Goal: Task Accomplishment & Management: Manage account settings

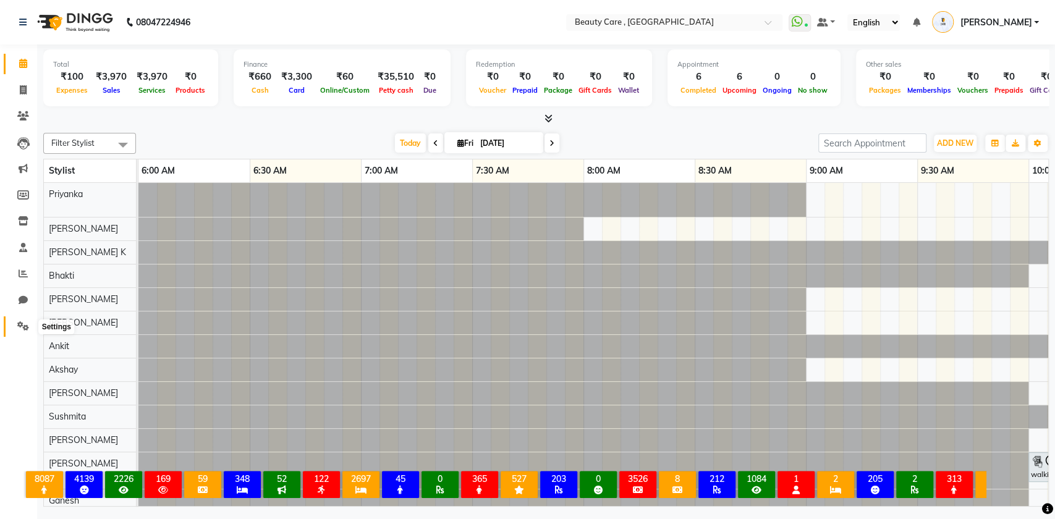
click at [23, 323] on icon at bounding box center [23, 325] width 12 height 9
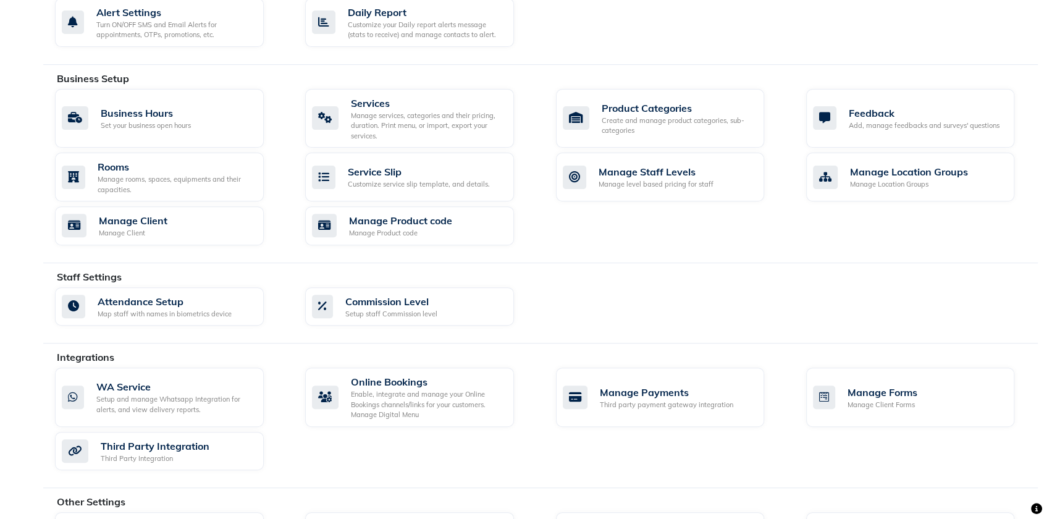
scroll to position [493, 0]
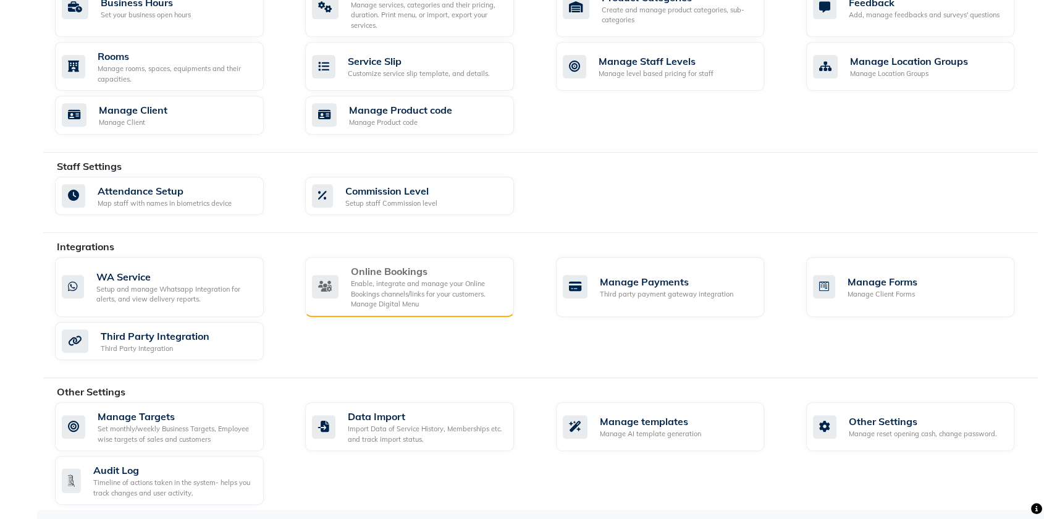
click at [391, 275] on div "Online Bookings" at bounding box center [427, 271] width 153 height 15
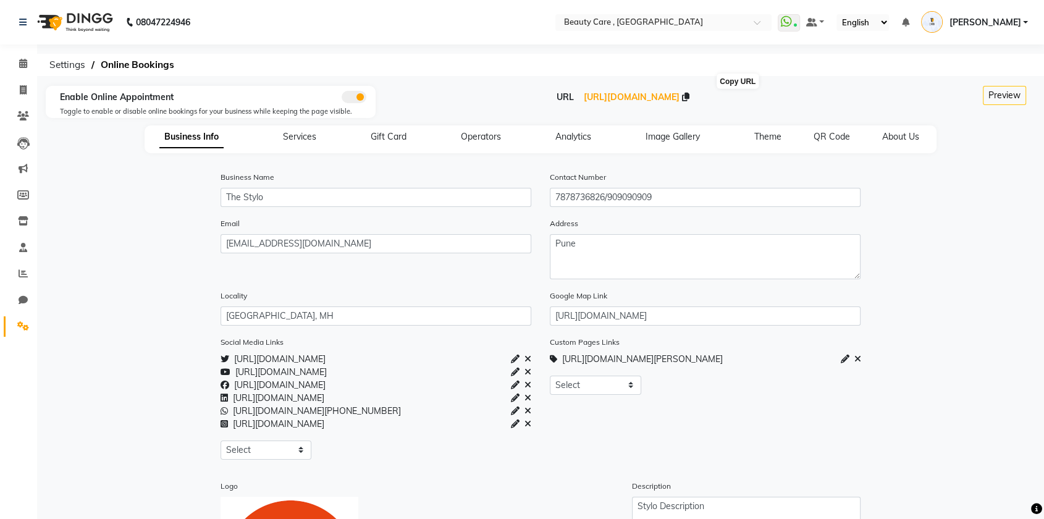
click at [690, 98] on icon at bounding box center [685, 97] width 7 height 9
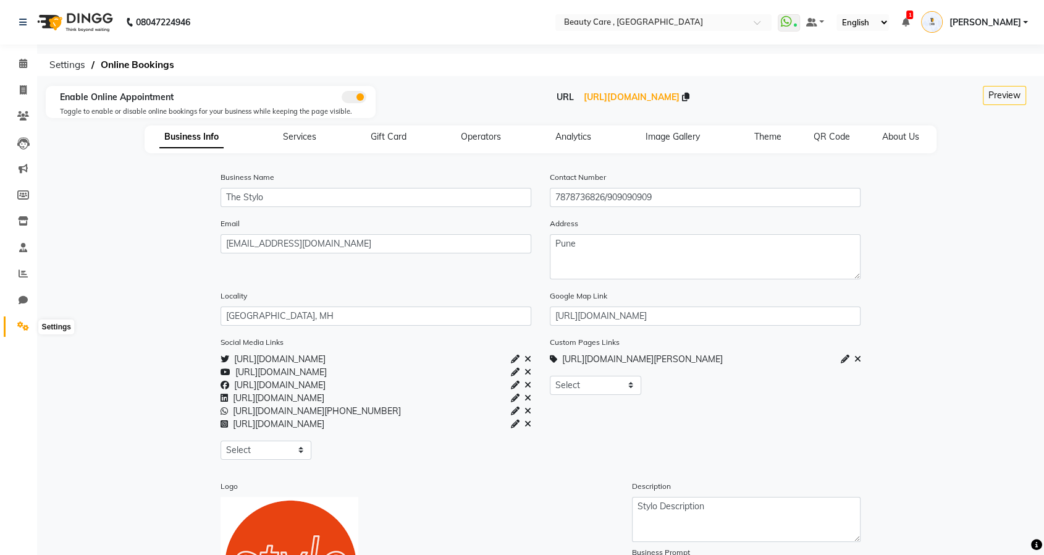
click at [27, 326] on icon at bounding box center [23, 325] width 12 height 9
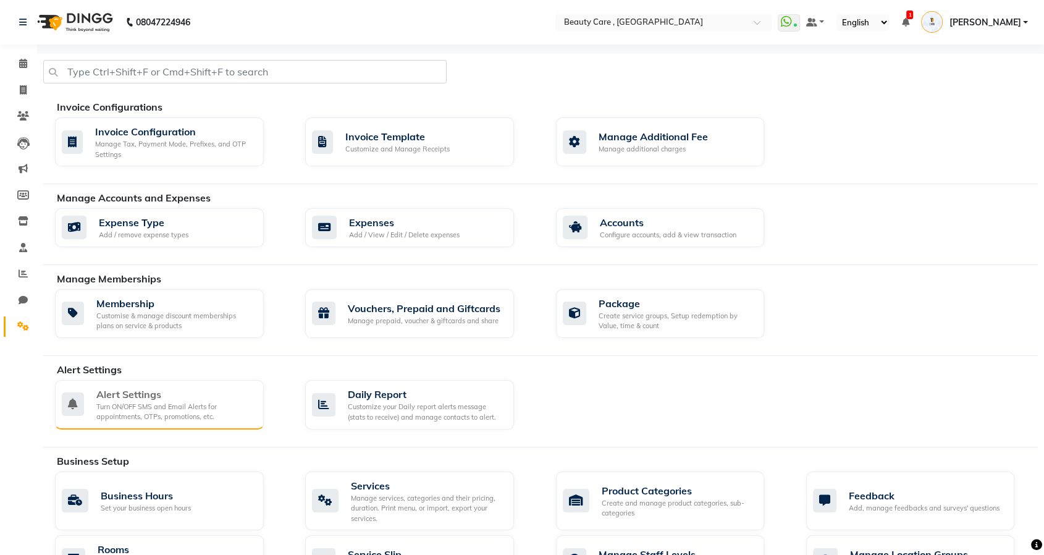
click at [173, 418] on div "Turn ON/OFF SMS and Email Alerts for appointments, OTPs, promotions, etc." at bounding box center [175, 412] width 158 height 20
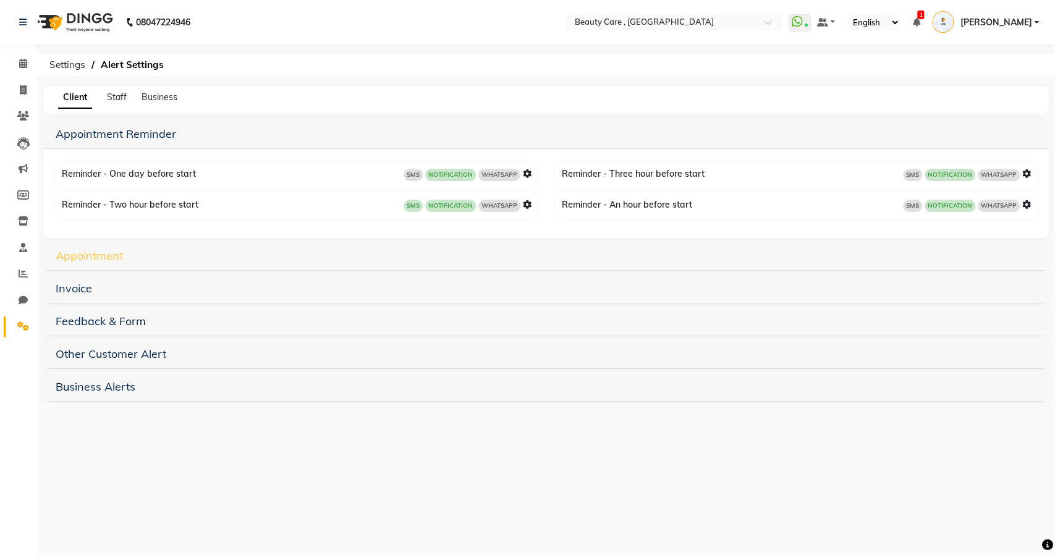
click at [95, 258] on link "Appointment" at bounding box center [89, 255] width 67 height 14
